Goal: Task Accomplishment & Management: Complete application form

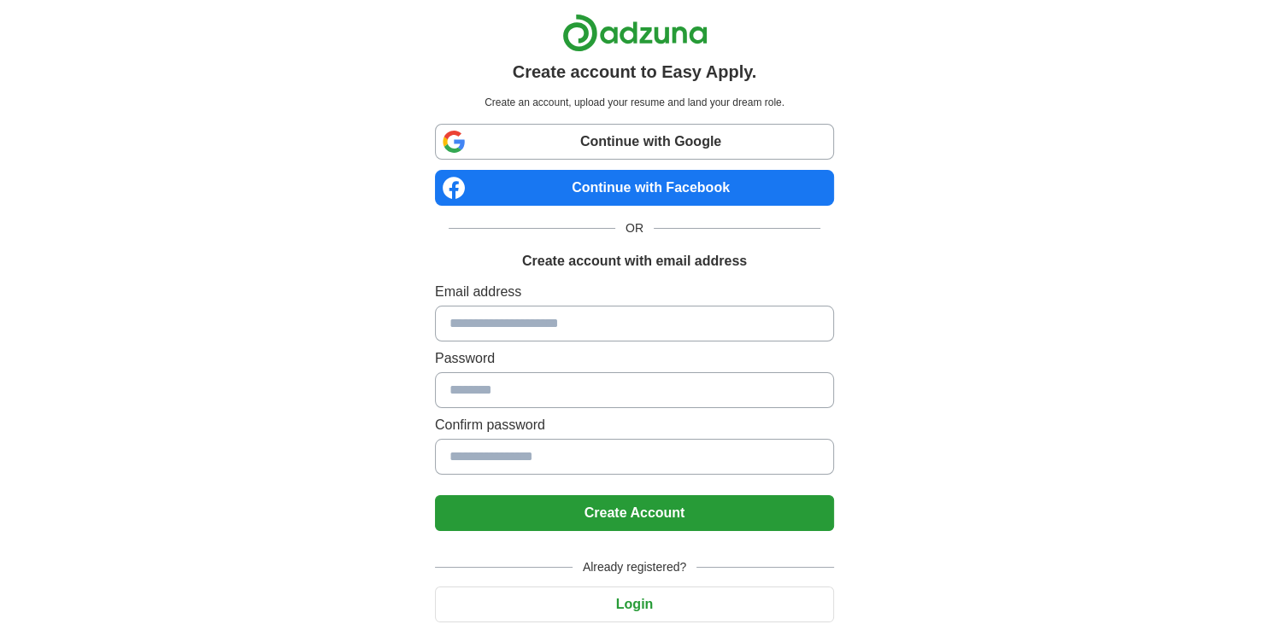
click at [501, 330] on input at bounding box center [634, 324] width 399 height 36
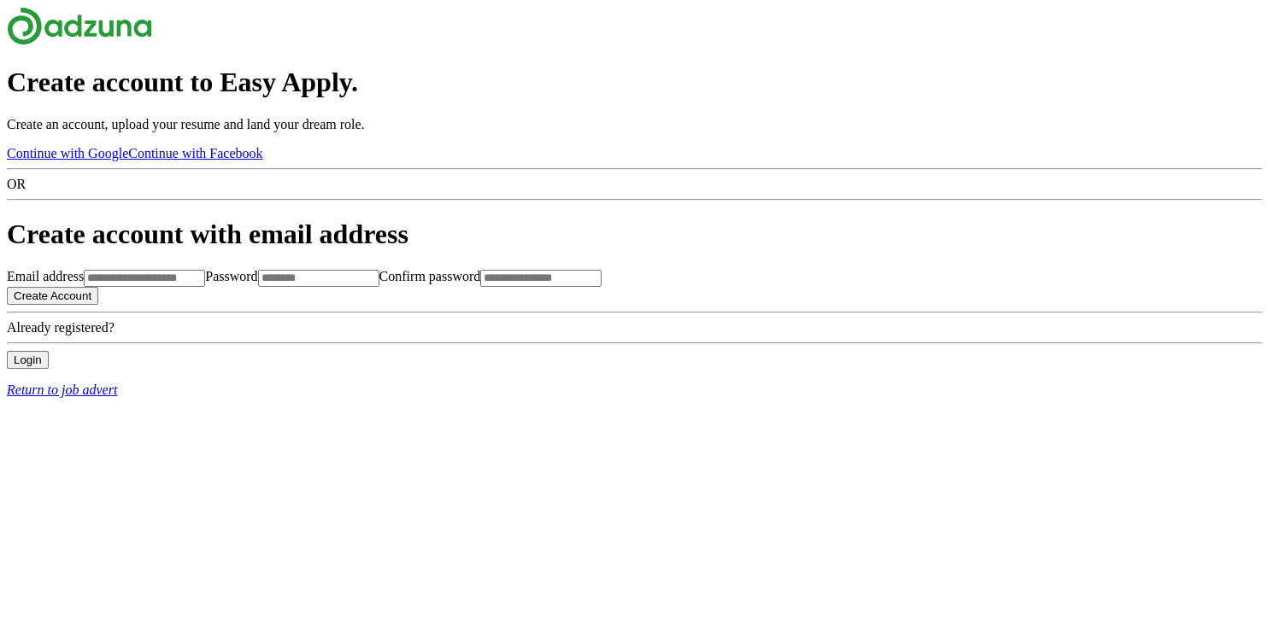
click at [205, 287] on input at bounding box center [144, 278] width 121 height 17
